Goal: Information Seeking & Learning: Find contact information

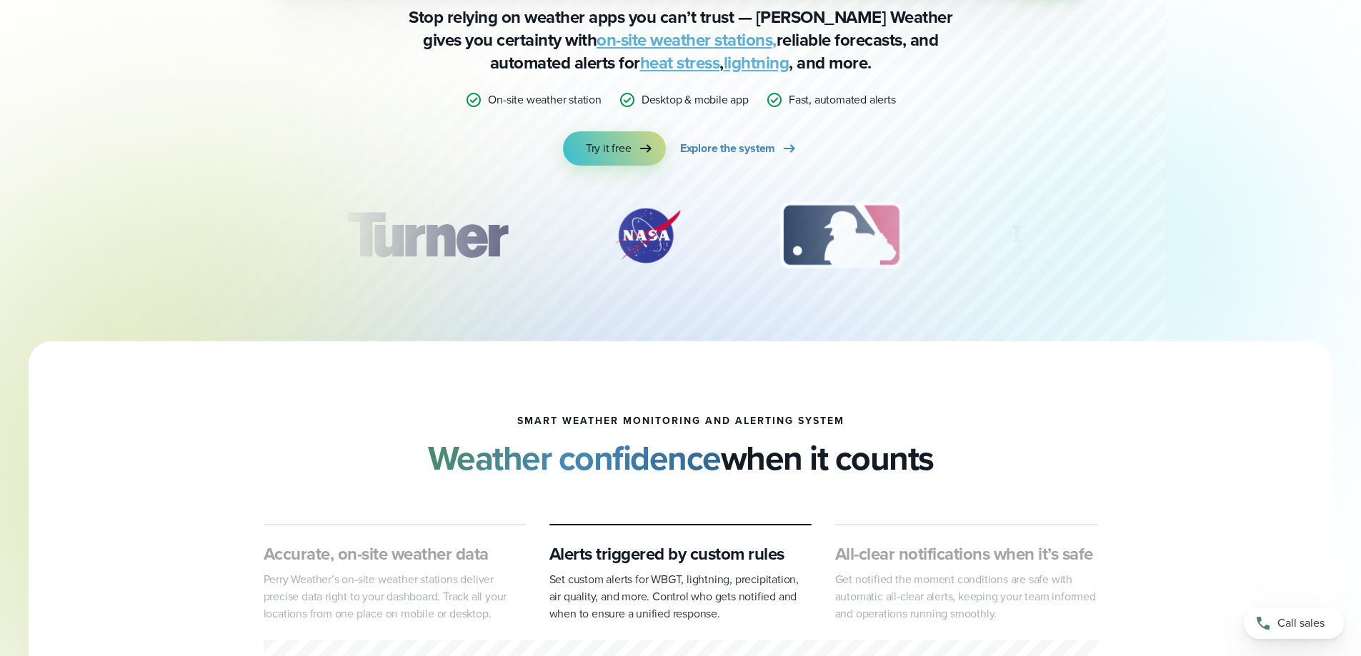
scroll to position [5013, 0]
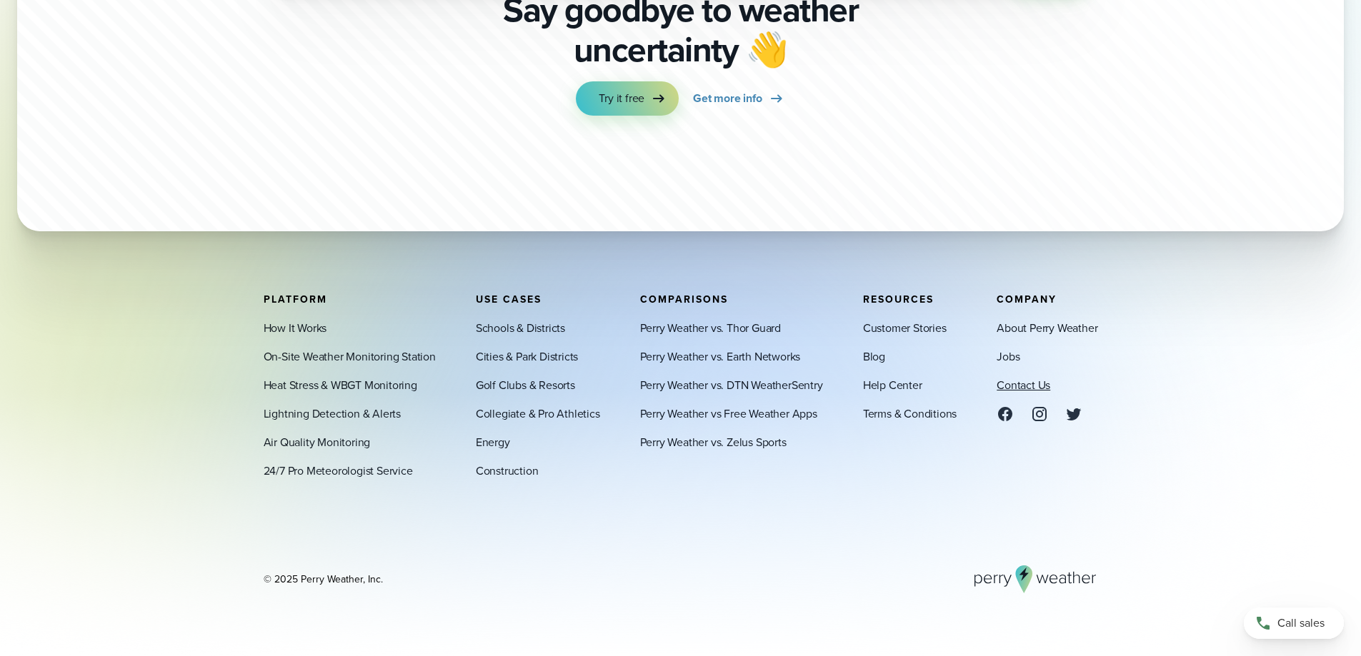
click at [1011, 386] on link "Contact Us" at bounding box center [1023, 384] width 54 height 17
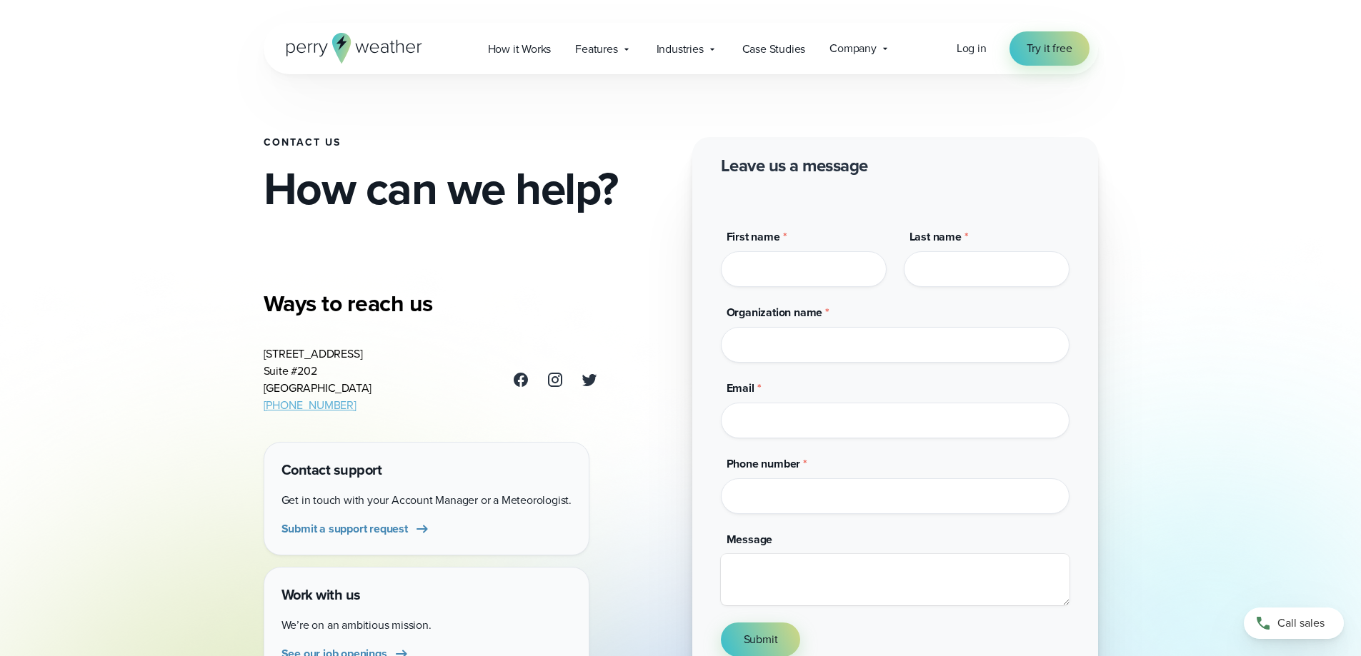
click at [280, 390] on address "[STREET_ADDRESS] [PHONE_NUMBER]" at bounding box center [318, 380] width 109 height 69
copy address "[GEOGRAPHIC_DATA]"
